Goal: Communication & Community: Ask a question

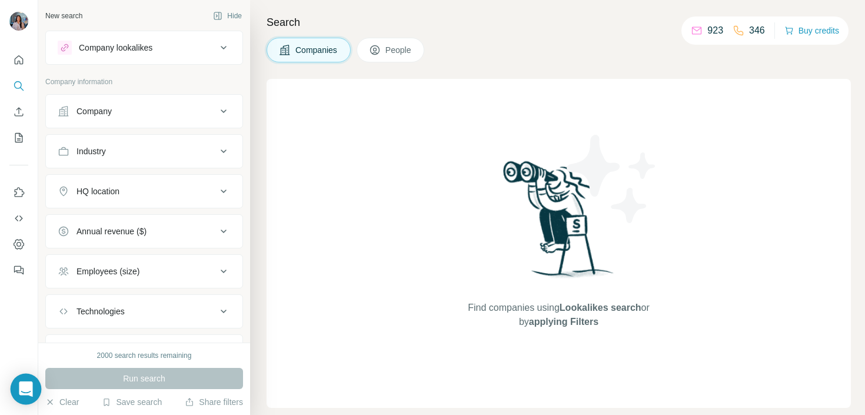
click at [20, 392] on icon "Open Intercom Messenger" at bounding box center [25, 389] width 15 height 15
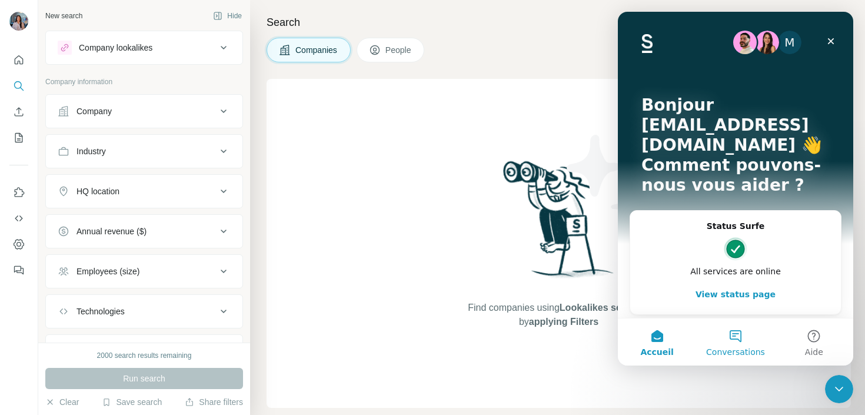
click at [739, 334] on button "Conversations" at bounding box center [736, 342] width 78 height 47
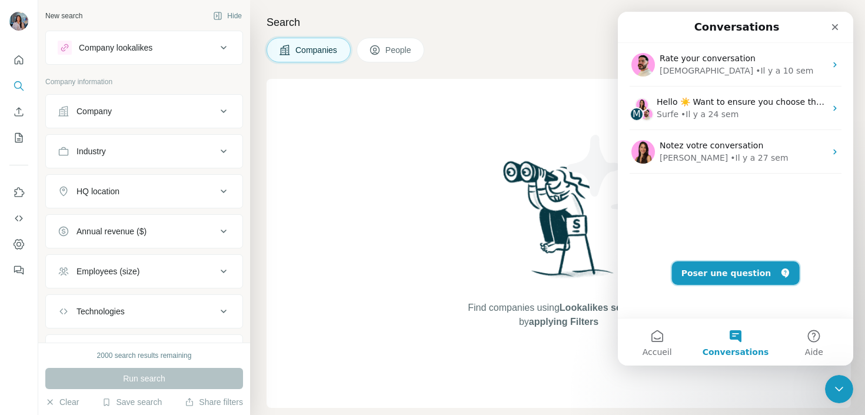
click at [743, 277] on button "Poser une question" at bounding box center [736, 273] width 128 height 24
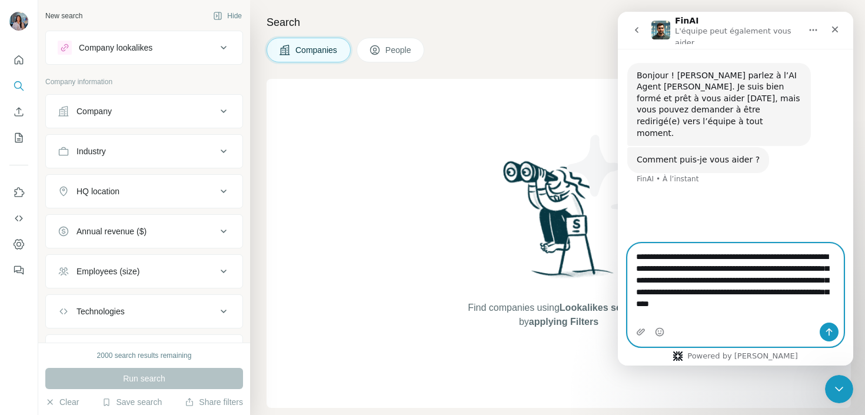
type textarea "**********"
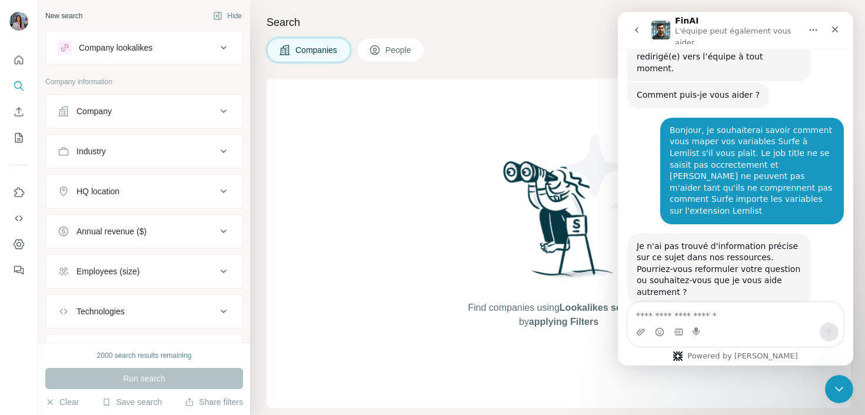
scroll to position [69, 0]
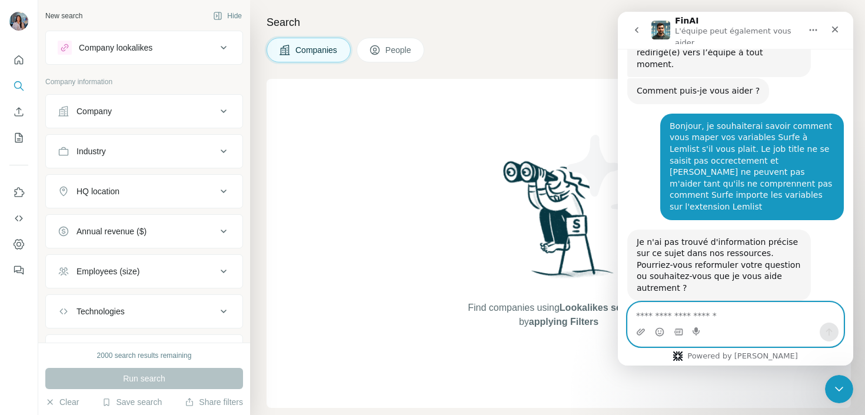
click at [700, 307] on textarea "Envoyer un message..." at bounding box center [735, 313] width 215 height 20
click at [674, 326] on div "Intercom Messenger" at bounding box center [678, 332] width 9 height 19
click at [674, 315] on textarea "Envoyer un message..." at bounding box center [735, 313] width 215 height 20
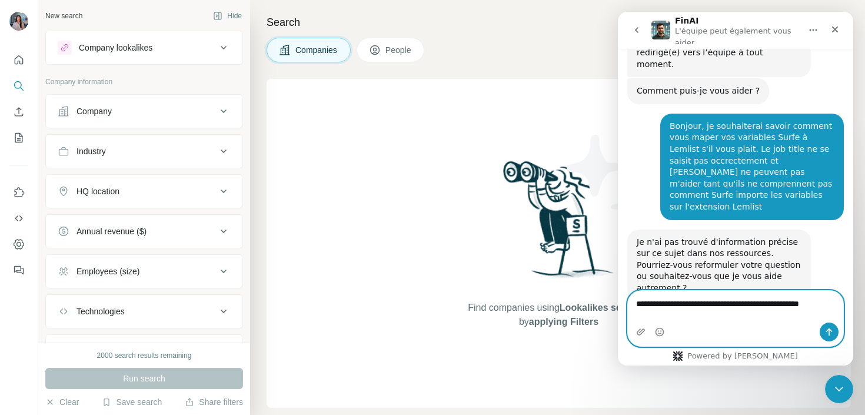
type textarea "**********"
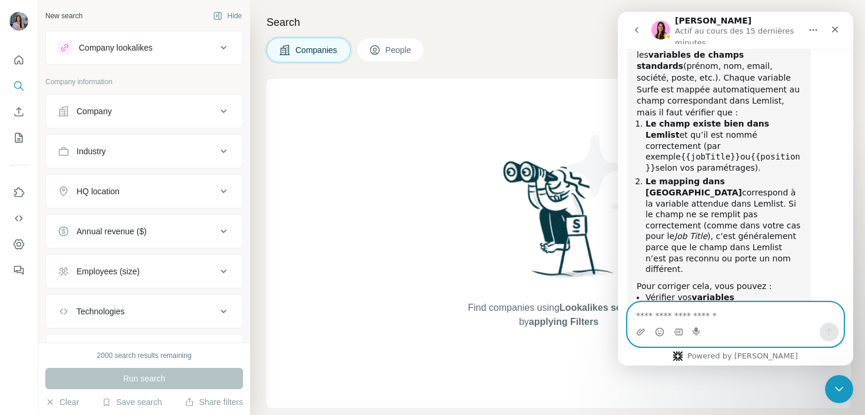
scroll to position [595, 0]
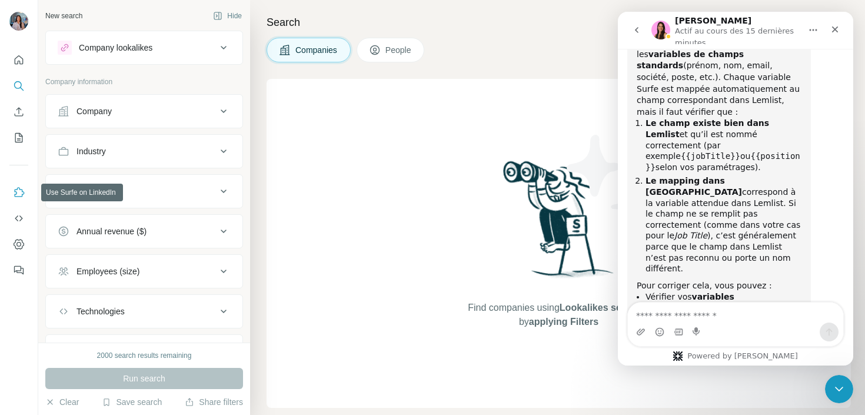
click at [20, 189] on icon "Use Surfe on LinkedIn" at bounding box center [20, 191] width 10 height 9
click at [20, 241] on icon "Dashboard" at bounding box center [19, 244] width 12 height 12
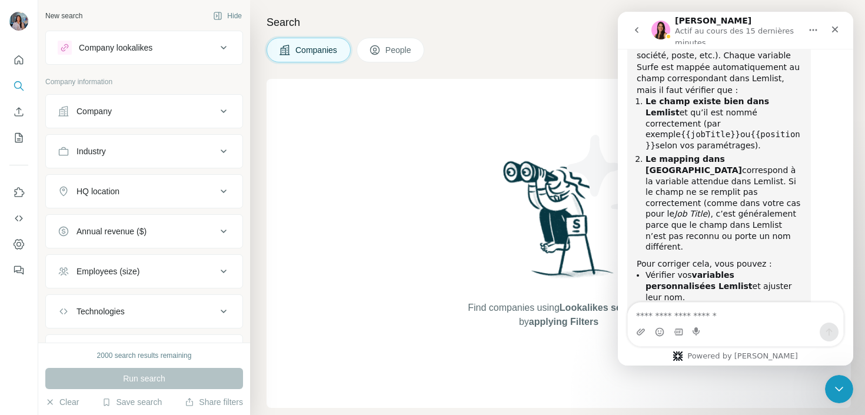
drag, startPoint x: 647, startPoint y: 233, endPoint x: 724, endPoint y: 272, distance: 86.1
click at [724, 272] on div "Bonjour, [PERSON_NAME] envoie les données vers Lemlist en utilisant les variabl…" at bounding box center [720, 167] width 184 height 377
copy li "Dans Surfe, lors de l’export vers Lemlist, sélectionner ou créer le champ Lemli…"
click at [698, 316] on textarea "Envoyer un message..." at bounding box center [735, 313] width 215 height 20
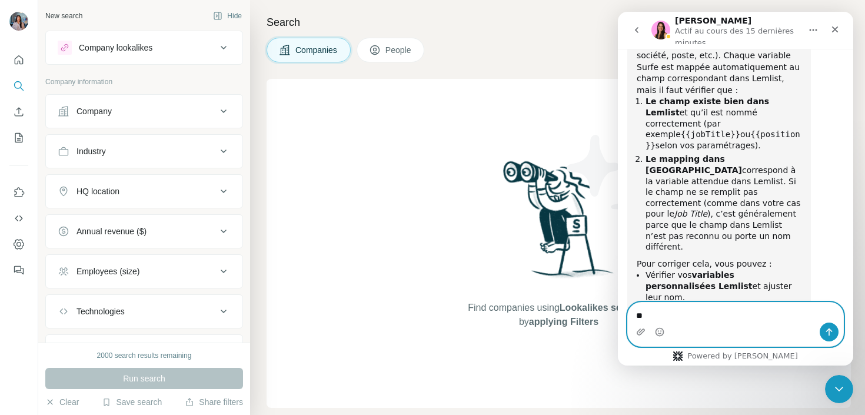
type textarea "*"
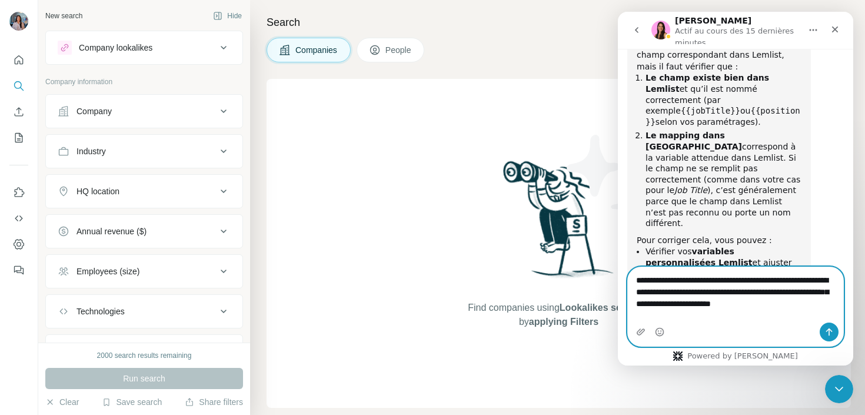
scroll to position [652, 0]
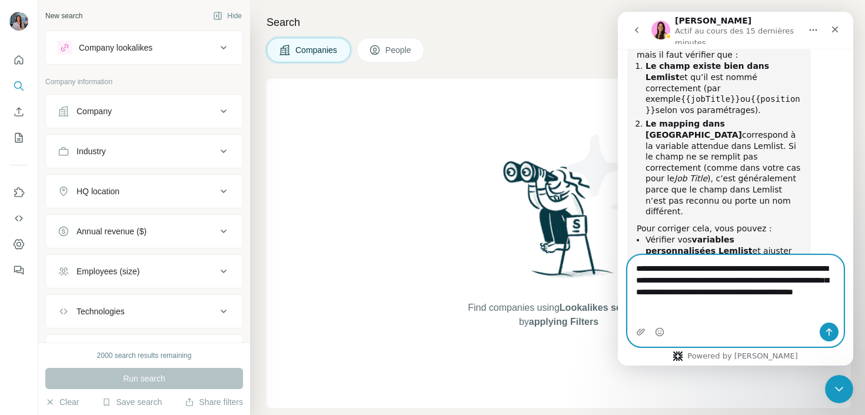
type textarea "**********"
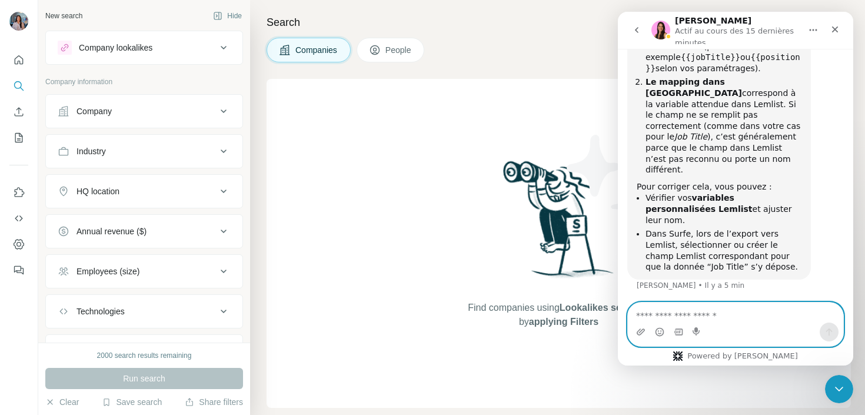
scroll to position [698, 0]
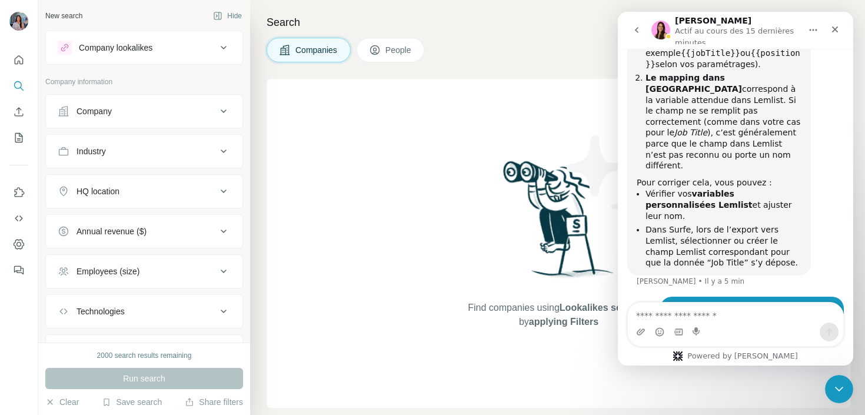
click at [644, 297] on div "Bonjour, merci pour votre réponse. Les champs de variables personnalisées sont …" at bounding box center [736, 340] width 217 height 86
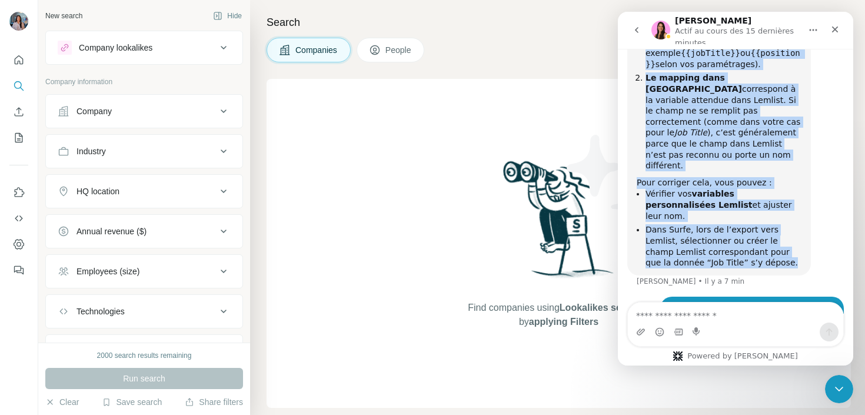
drag, startPoint x: 634, startPoint y: 165, endPoint x: 712, endPoint y: 191, distance: 82.9
click at [712, 191] on div "Bonjour, [PERSON_NAME] envoie les données vers Lemlist en utilisant les variabl…" at bounding box center [720, 86] width 184 height 377
copy div "Bonjour, [PERSON_NAME] envoie les données vers Lemlist en utilisant les variabl…"
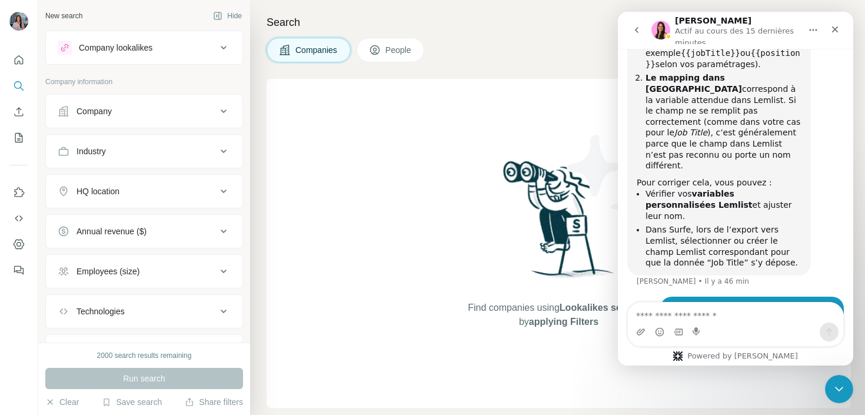
click at [655, 297] on div "Bonjour, merci pour votre réponse. Les champs de variables personnalisées sont …" at bounding box center [736, 340] width 217 height 86
